Goal: Task Accomplishment & Management: Manage account settings

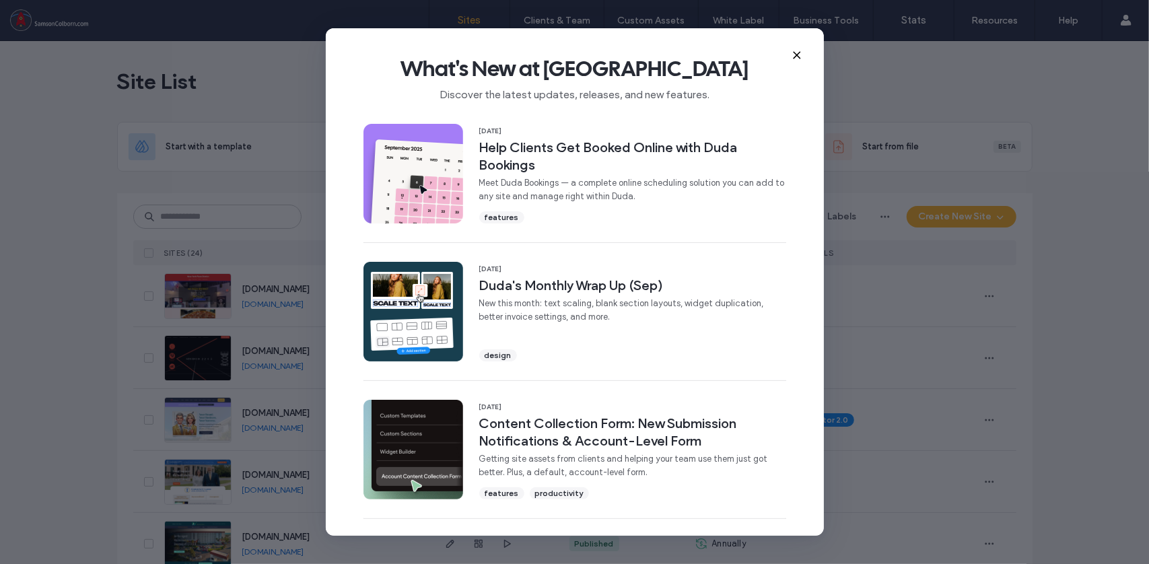
click at [798, 52] on icon at bounding box center [796, 55] width 11 height 11
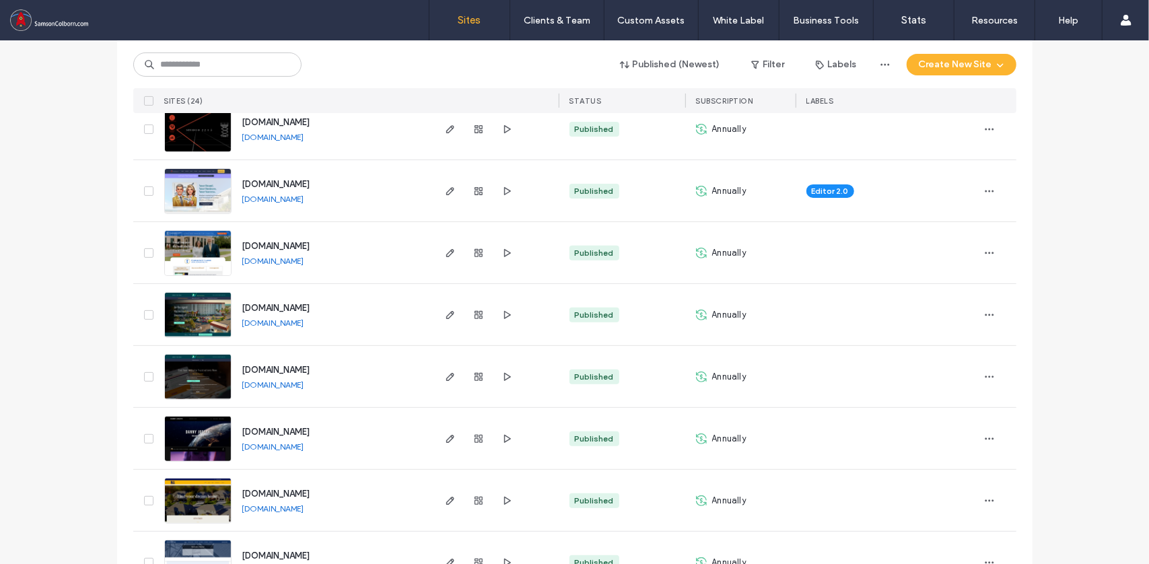
scroll to position [230, 0]
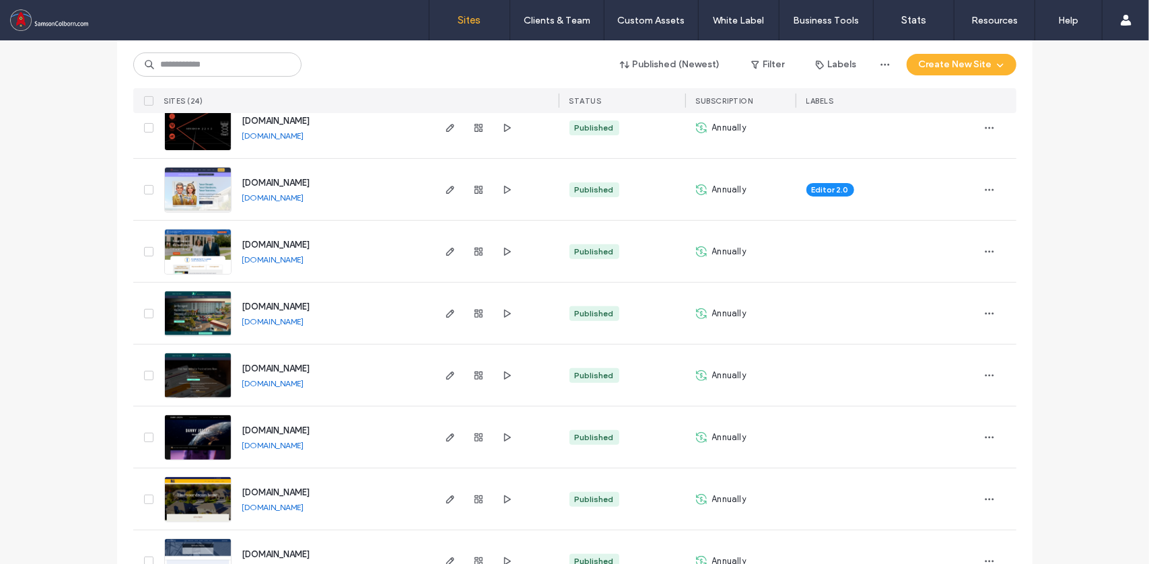
click at [180, 232] on img at bounding box center [198, 275] width 66 height 92
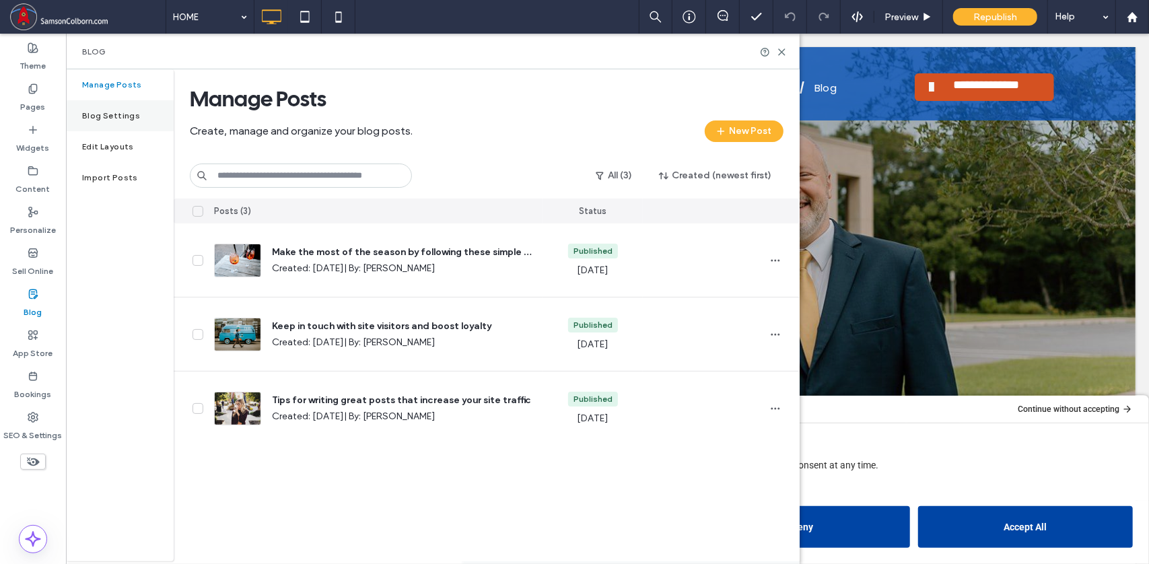
click at [124, 110] on div "Blog Settings" at bounding box center [120, 115] width 108 height 31
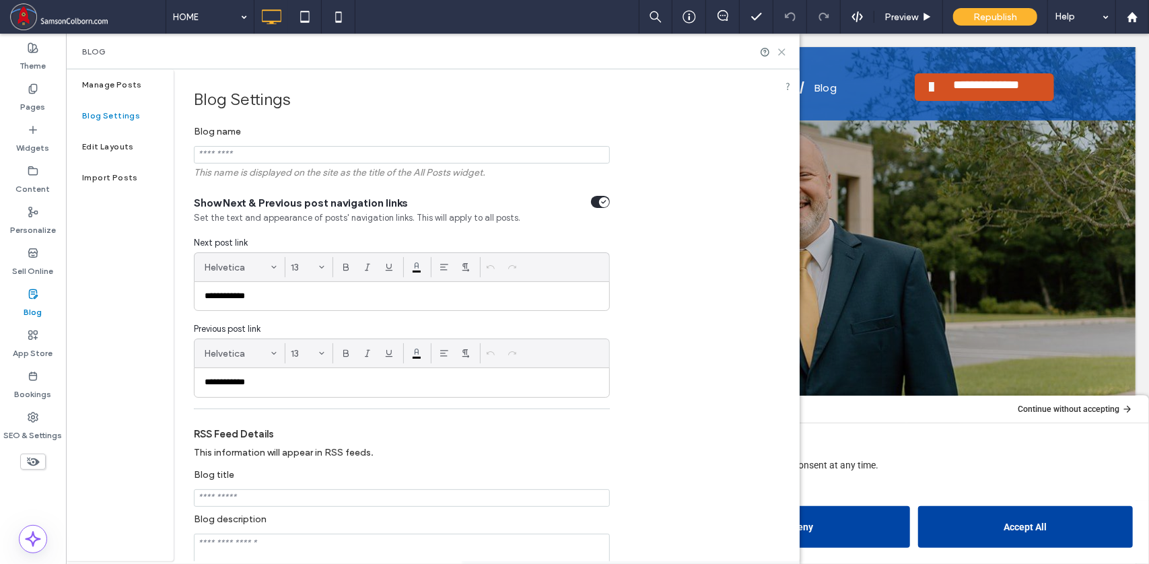
click at [785, 50] on use at bounding box center [782, 52] width 6 height 6
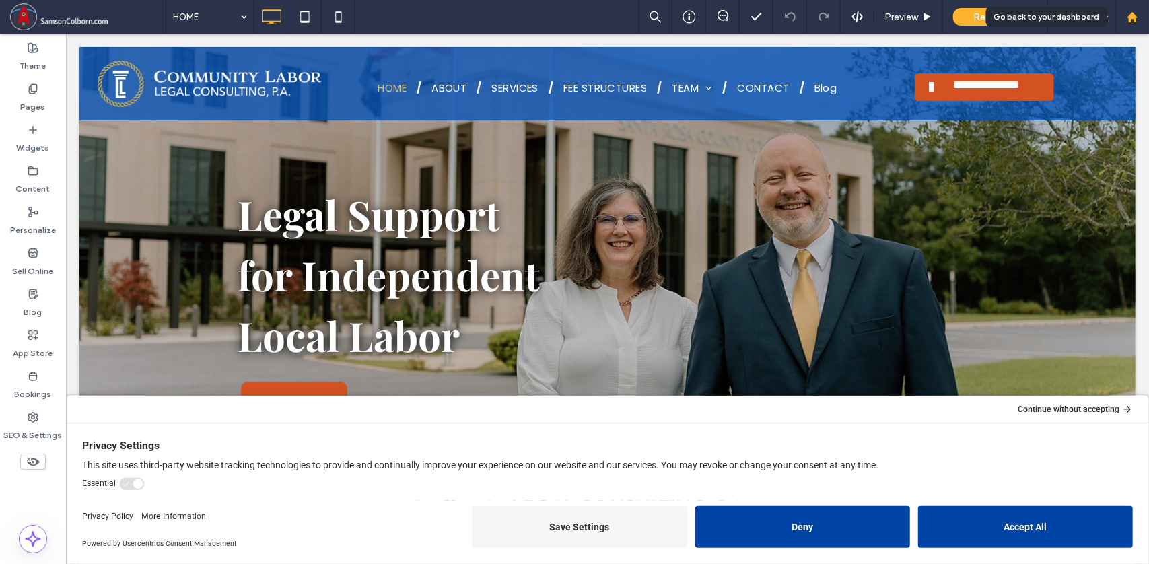
click at [1131, 15] on use at bounding box center [1132, 16] width 10 height 10
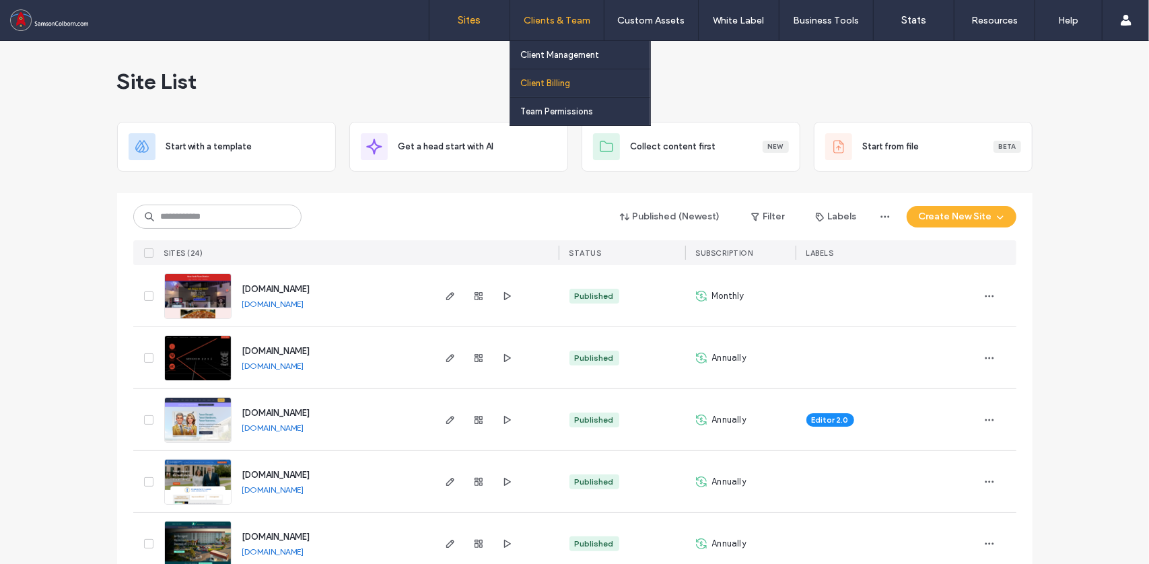
click at [557, 79] on label "Client Billing" at bounding box center [545, 83] width 50 height 10
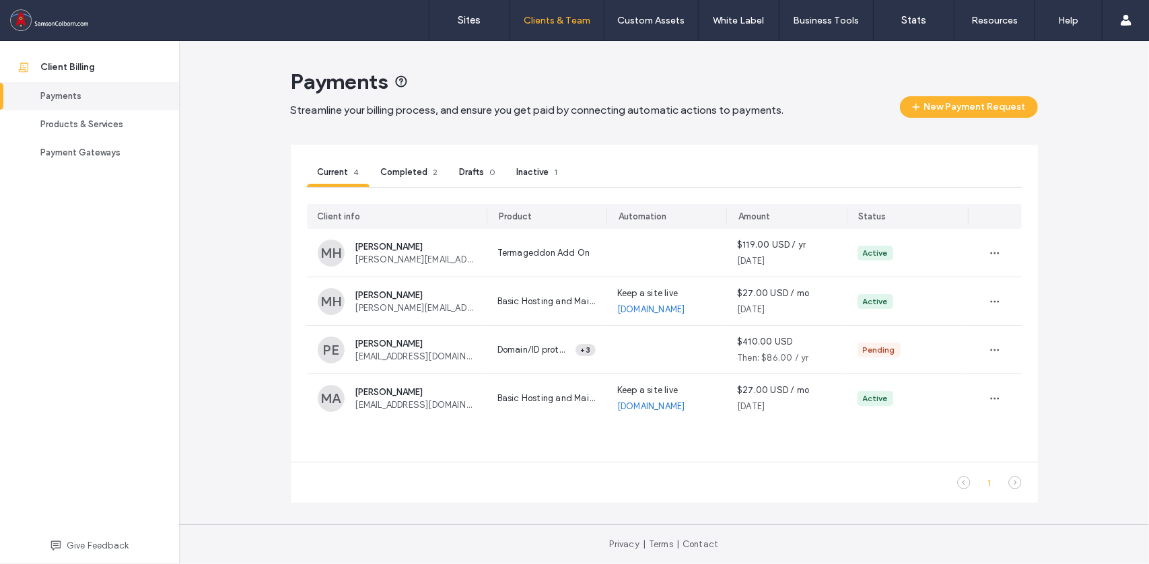
click at [468, 44] on main "Payments Streamline your billing process, and ensure you get paid by connecting…" at bounding box center [664, 282] width 747 height 483
click at [461, 17] on label "Sites" at bounding box center [469, 20] width 23 height 12
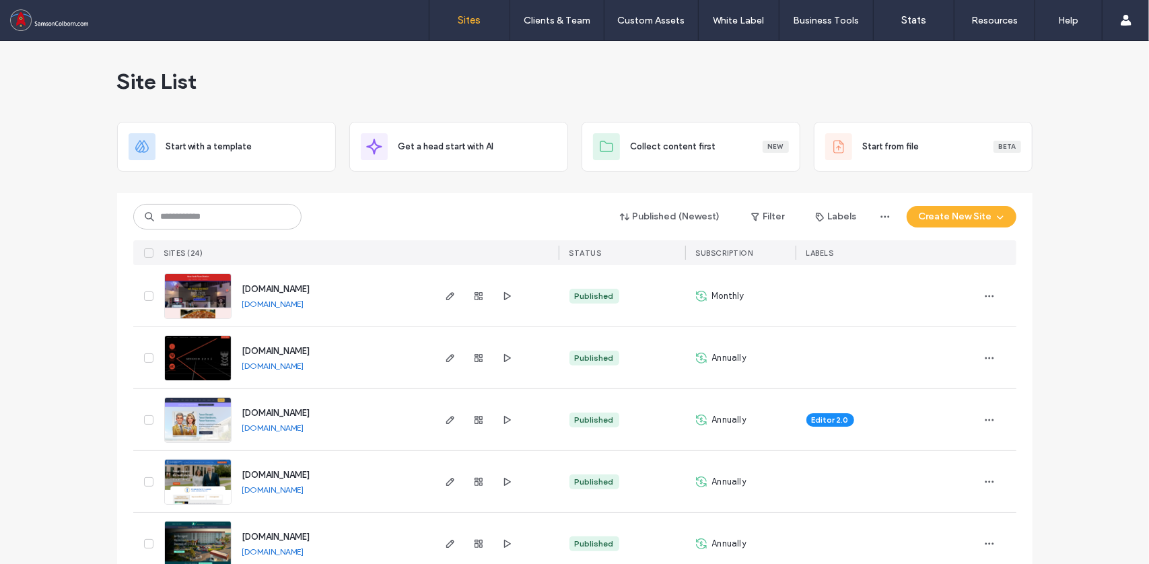
click at [199, 408] on img at bounding box center [198, 444] width 66 height 92
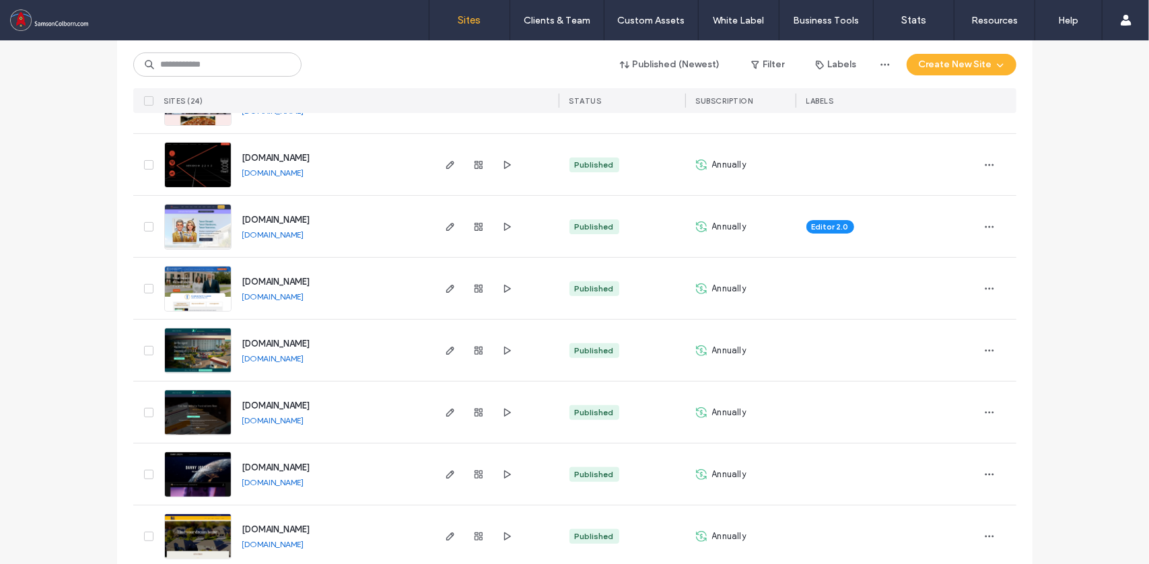
click at [188, 275] on img at bounding box center [198, 312] width 66 height 92
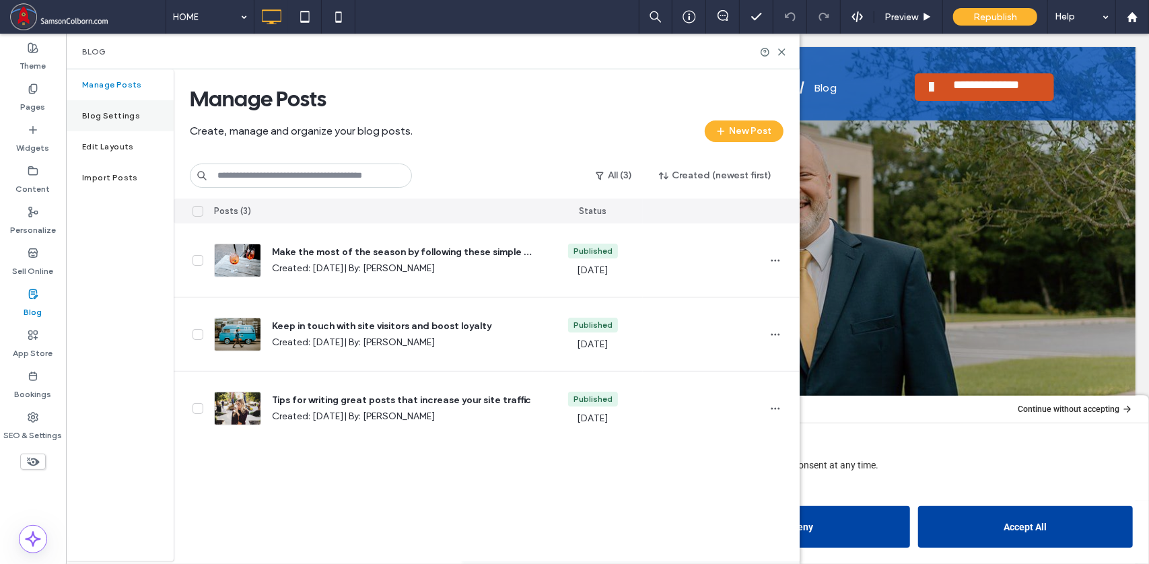
click at [110, 111] on label "Blog Settings" at bounding box center [111, 115] width 58 height 9
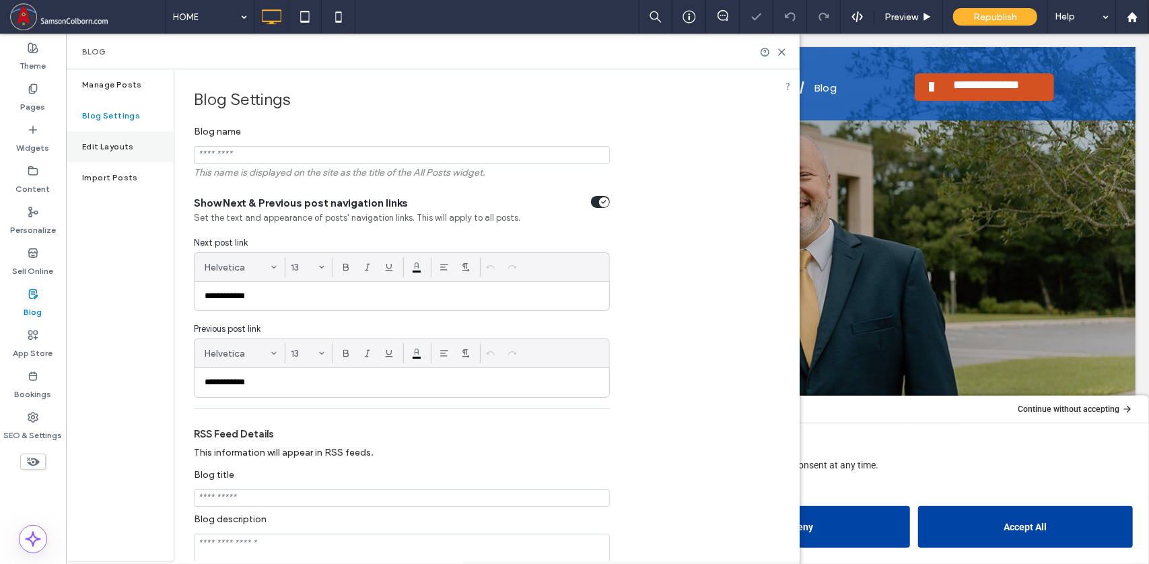
click at [106, 149] on label "Edit Layouts" at bounding box center [108, 146] width 52 height 9
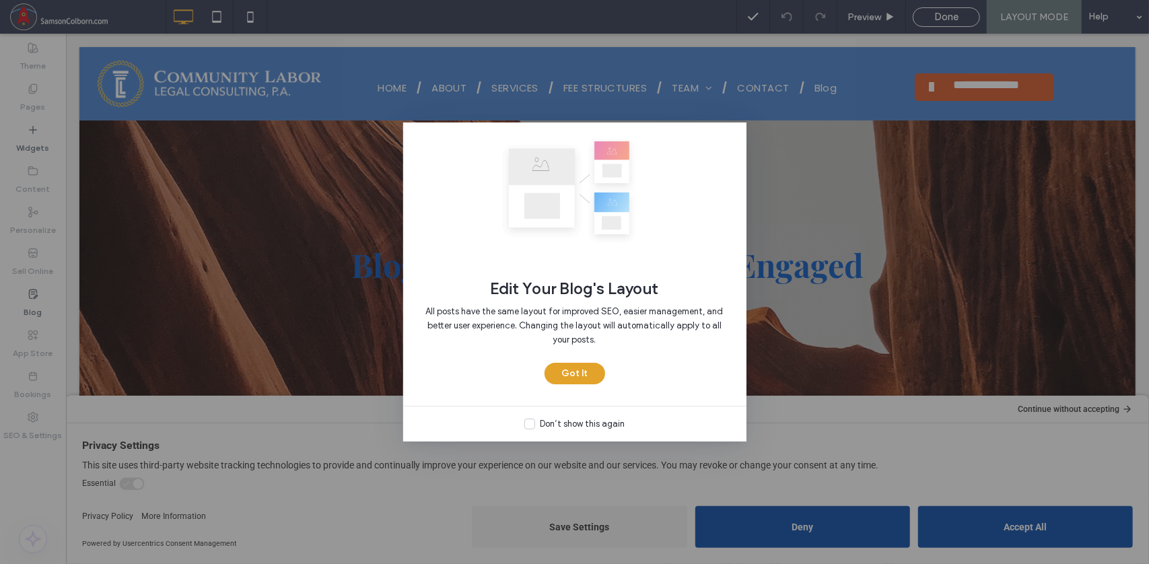
click at [587, 376] on button "Got It" at bounding box center [574, 374] width 61 height 22
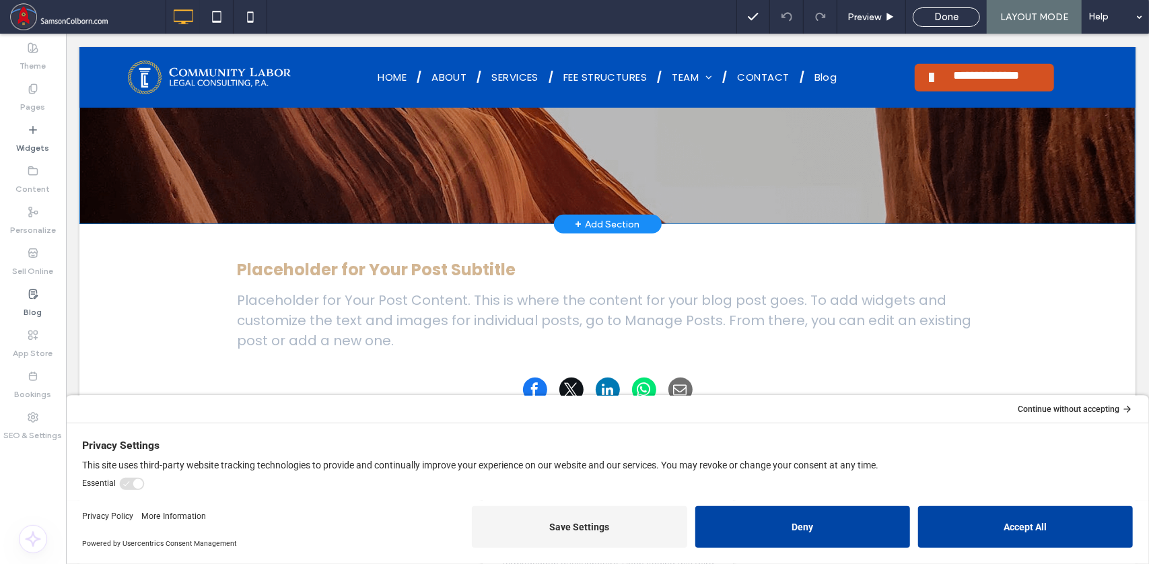
scroll to position [273, 0]
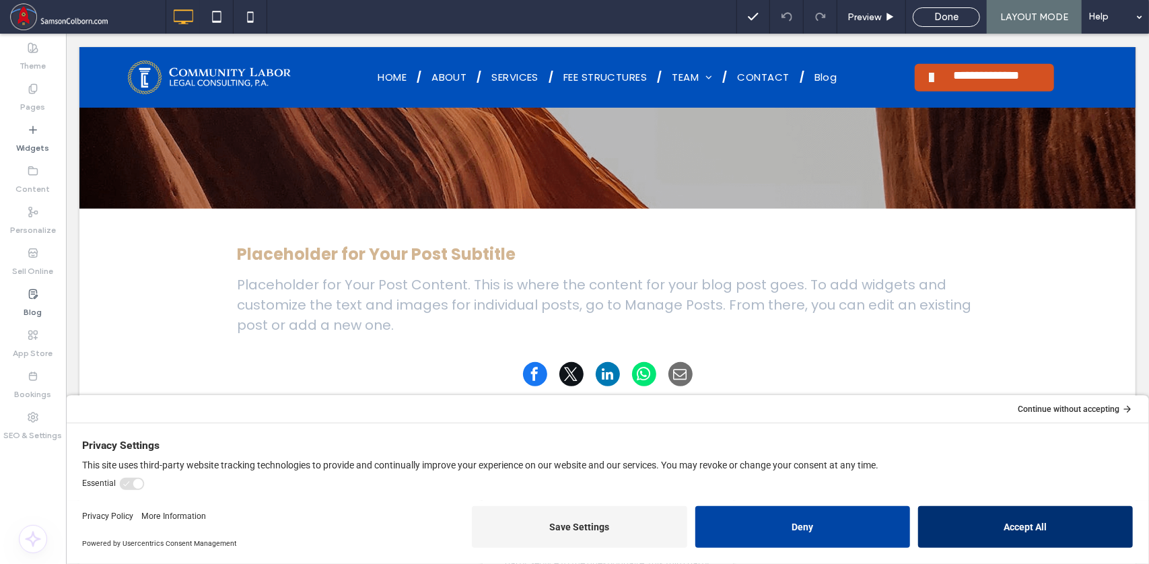
click at [1003, 522] on button "Accept All" at bounding box center [1024, 526] width 215 height 42
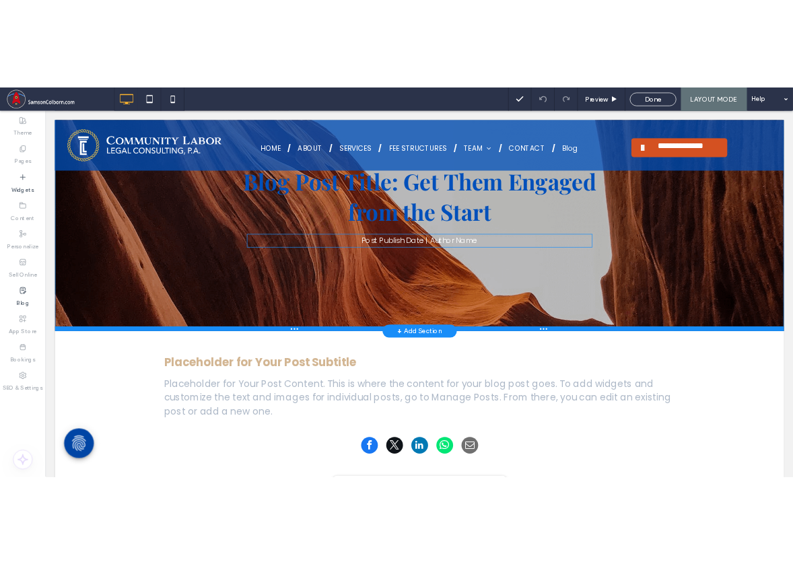
scroll to position [0, 0]
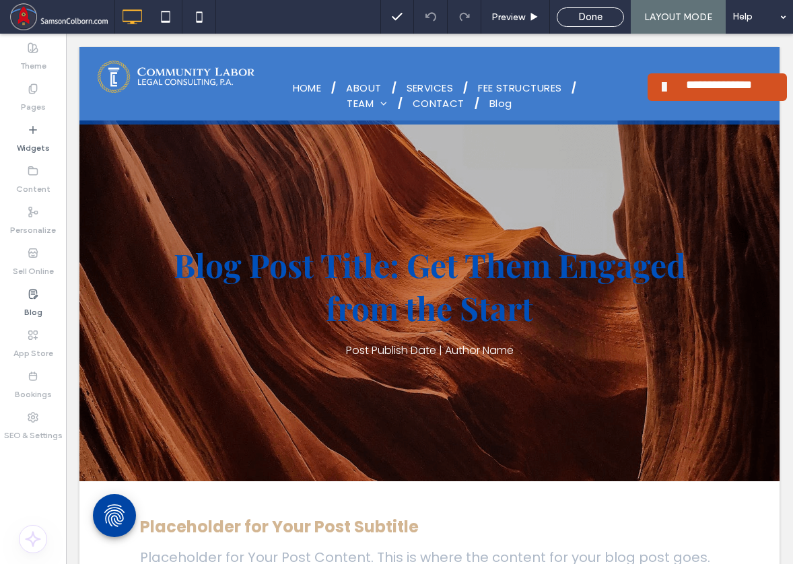
click at [34, 85] on icon at bounding box center [33, 88] width 11 height 11
click at [596, 21] on span "Done" at bounding box center [590, 17] width 24 height 12
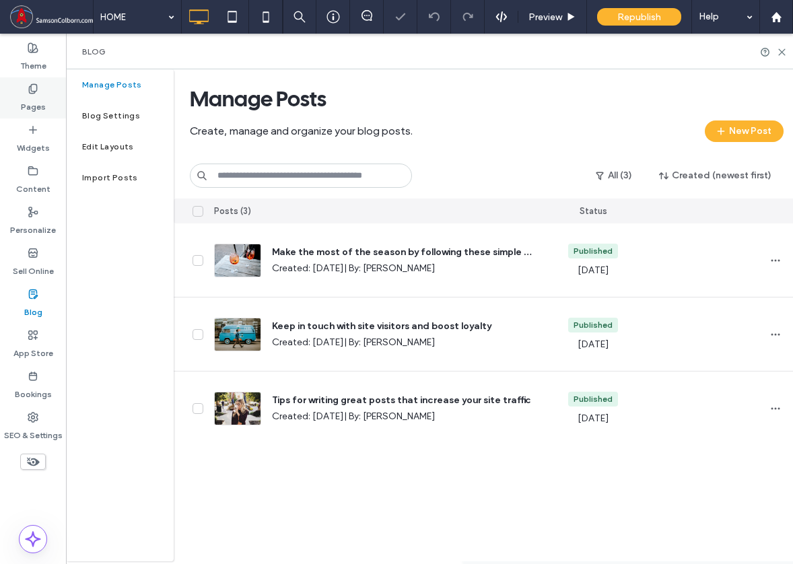
click at [30, 89] on icon at bounding box center [33, 88] width 11 height 11
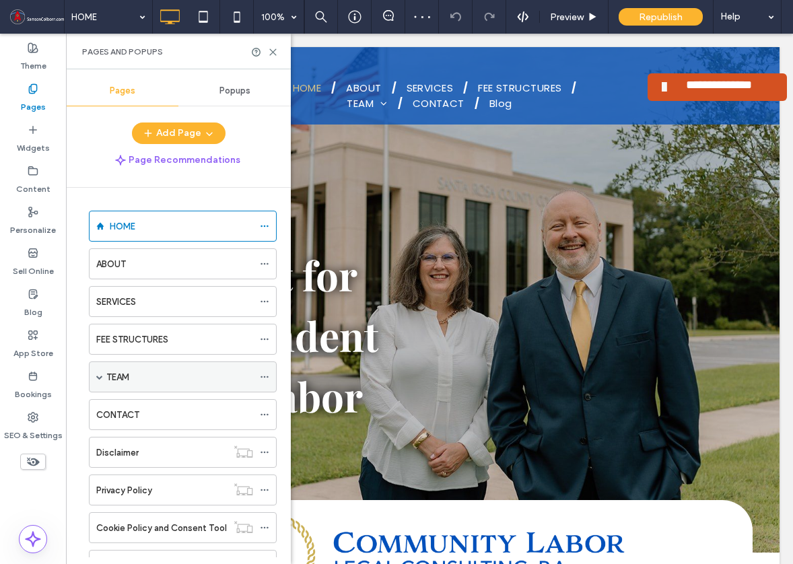
scroll to position [52, 0]
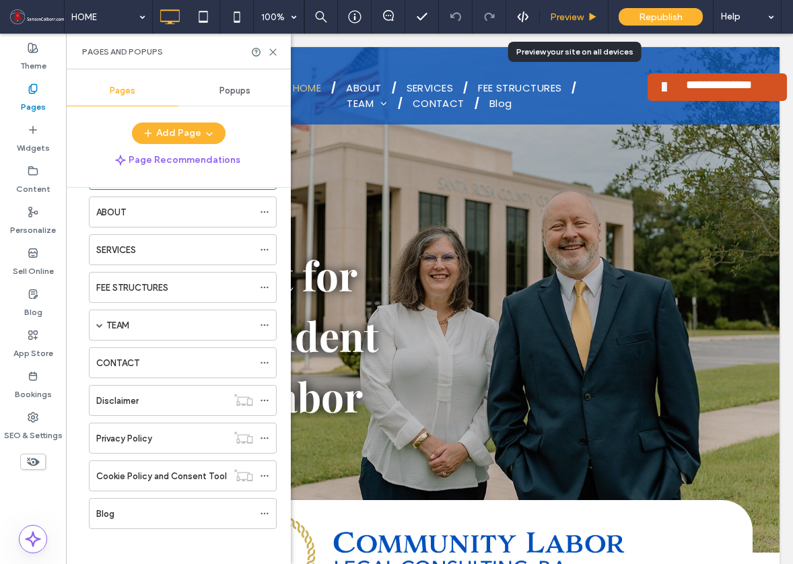
click at [575, 20] on span "Preview" at bounding box center [567, 16] width 34 height 11
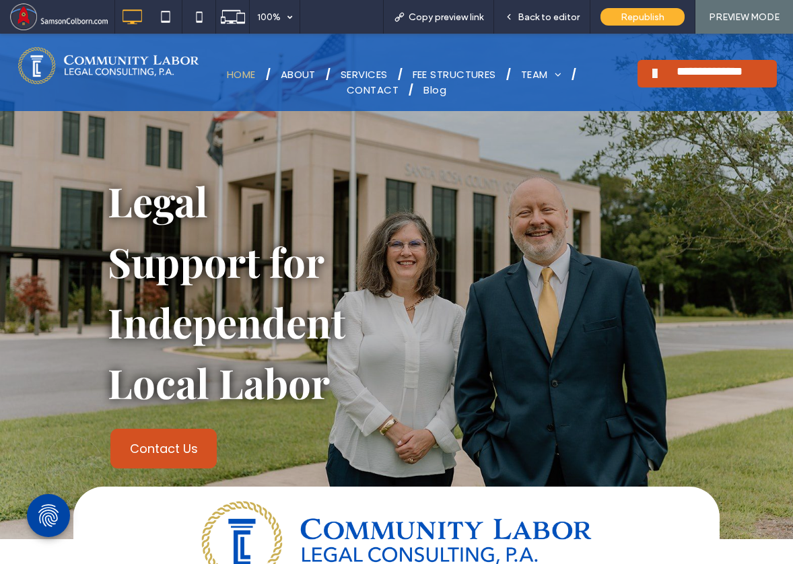
click at [139, 73] on img at bounding box center [108, 65] width 180 height 37
click at [435, 94] on span "Blog" at bounding box center [434, 97] width 23 height 15
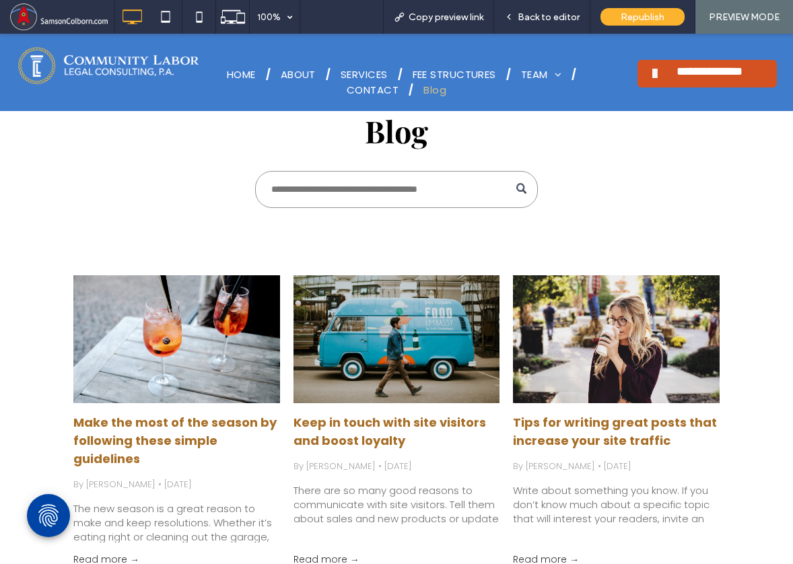
scroll to position [85, 0]
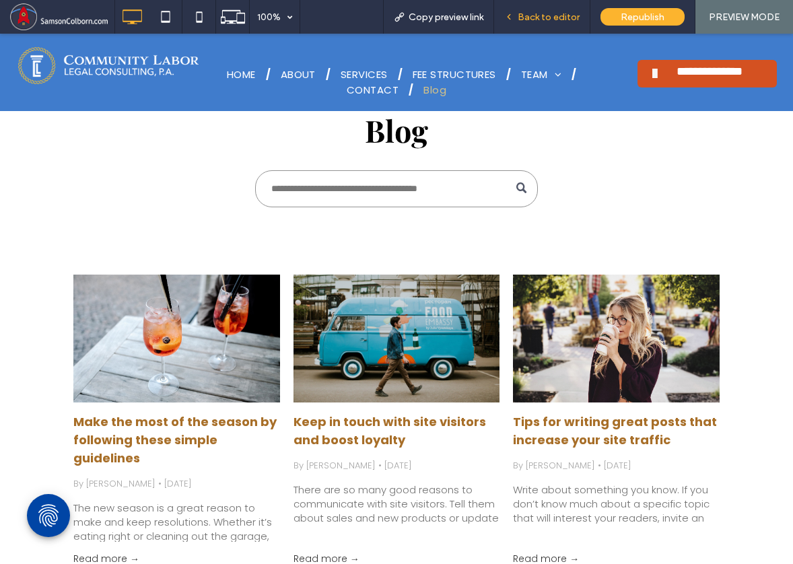
click at [540, 17] on span "Back to editor" at bounding box center [549, 16] width 62 height 11
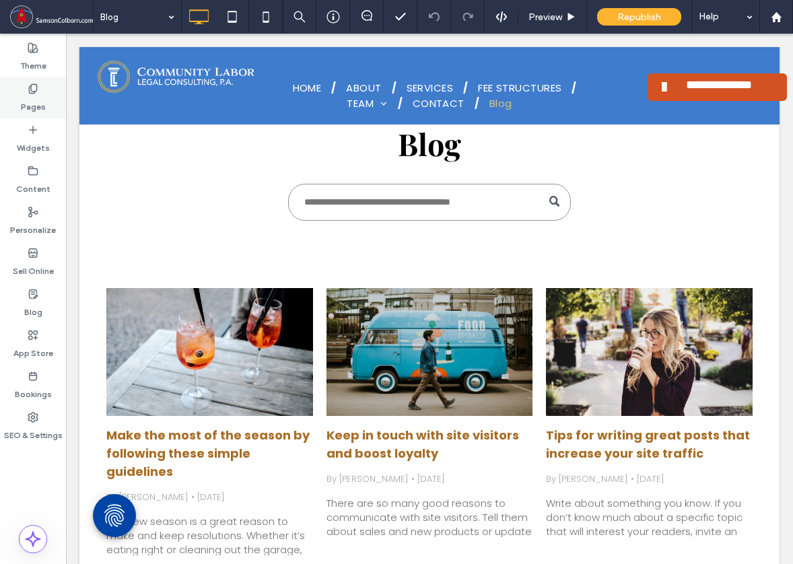
click at [31, 96] on label "Pages" at bounding box center [33, 103] width 25 height 19
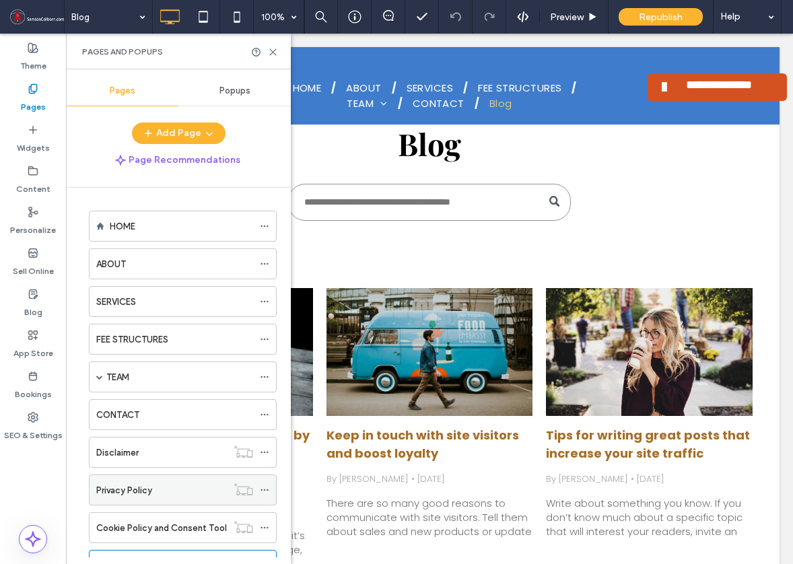
scroll to position [52, 0]
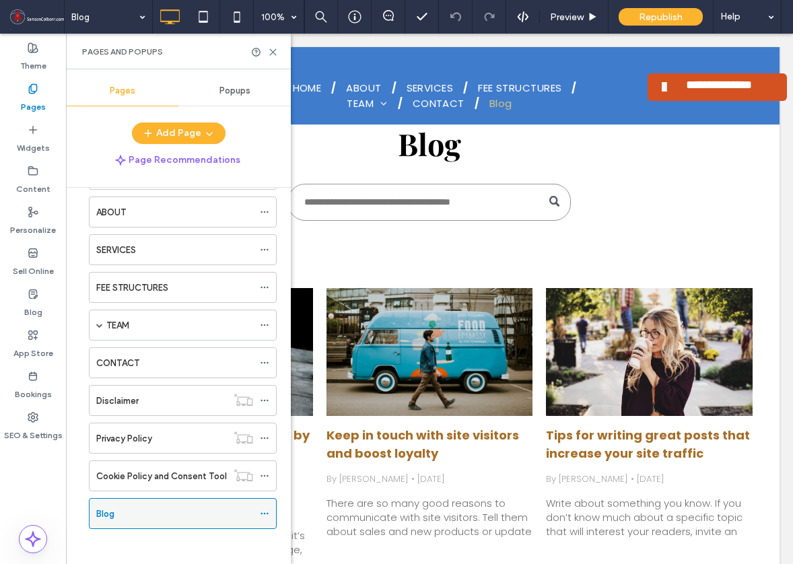
click at [262, 509] on icon at bounding box center [264, 513] width 9 height 9
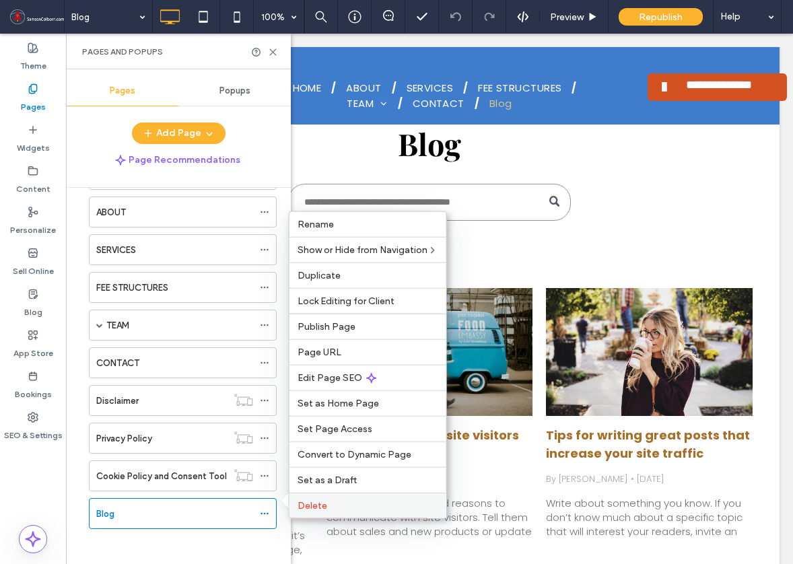
click at [323, 511] on span "Delete" at bounding box center [312, 505] width 30 height 11
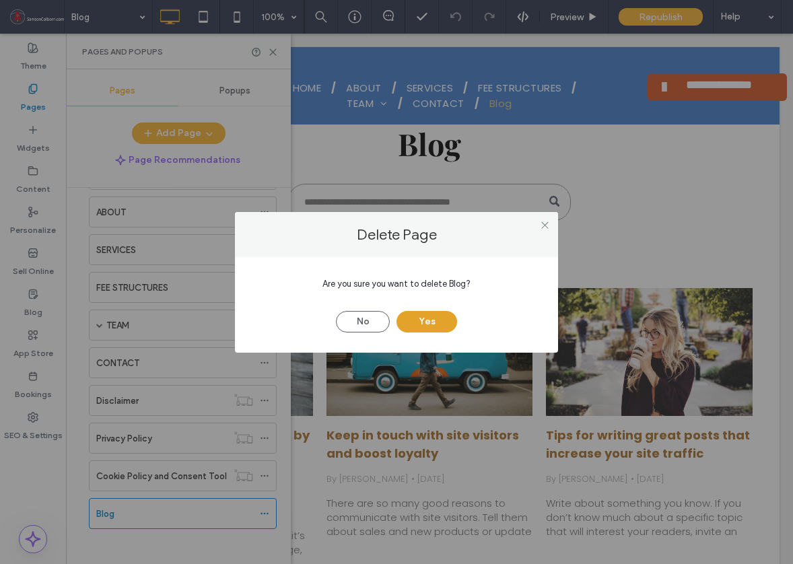
click at [420, 318] on button "Yes" at bounding box center [426, 322] width 61 height 22
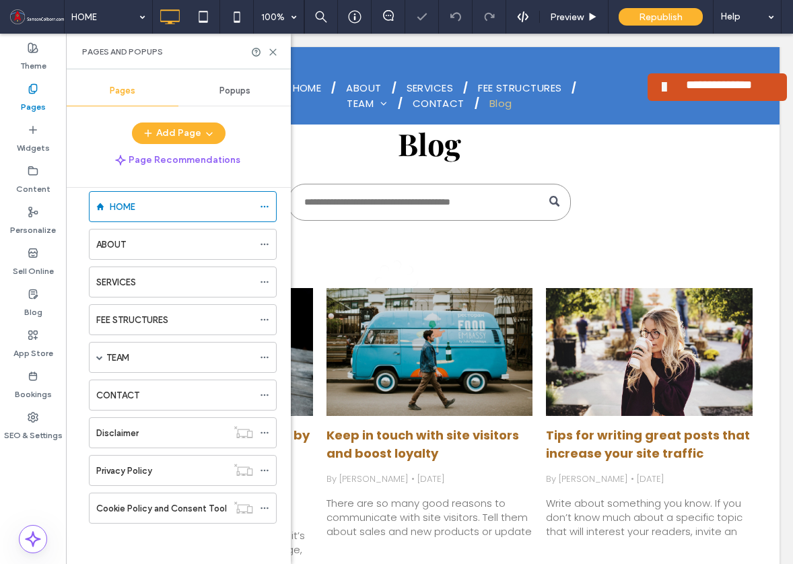
scroll to position [15, 0]
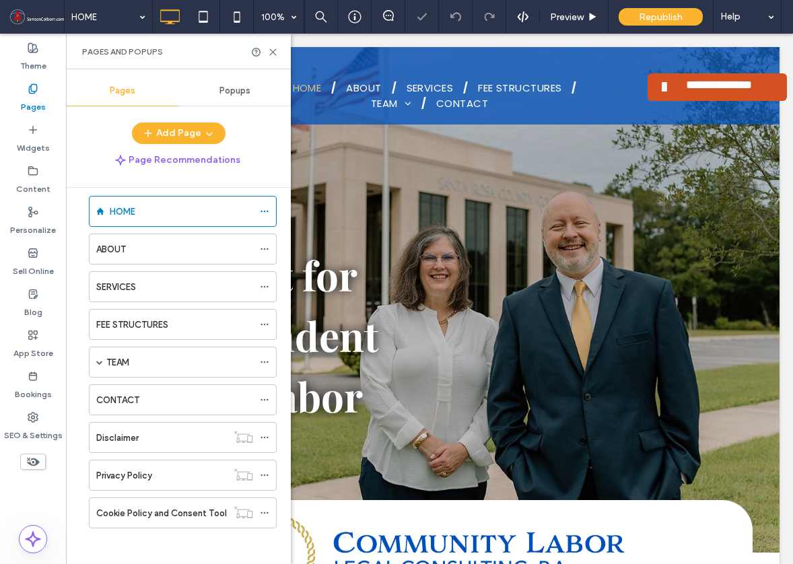
click at [279, 53] on div "Pages and Popups" at bounding box center [178, 52] width 225 height 36
click at [275, 48] on icon at bounding box center [273, 52] width 10 height 10
